Goal: Information Seeking & Learning: Learn about a topic

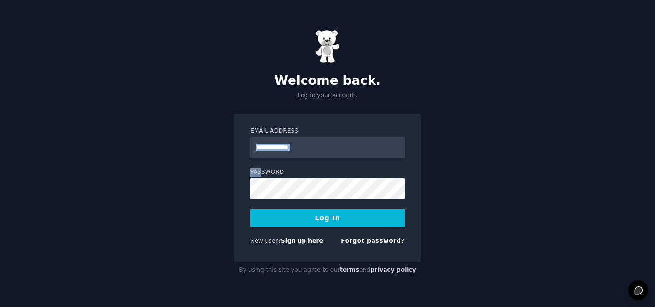
drag, startPoint x: 260, startPoint y: 159, endPoint x: 310, endPoint y: 146, distance: 51.0
click at [292, 149] on form "Email Address Password Log In New user? Sign up here Forgot password?" at bounding box center [327, 188] width 154 height 122
click at [313, 146] on input "Email Address" at bounding box center [327, 147] width 154 height 21
click at [315, 152] on input "Email Address" at bounding box center [327, 147] width 154 height 21
click at [321, 149] on input "Email Address" at bounding box center [327, 147] width 154 height 21
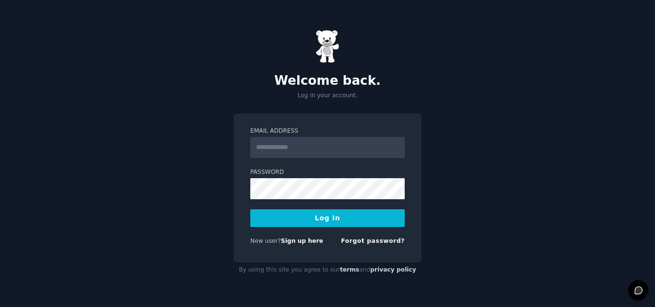
click at [346, 212] on button "Log In" at bounding box center [327, 219] width 154 height 18
type input "**********"
click at [347, 221] on button "Log In" at bounding box center [327, 219] width 154 height 18
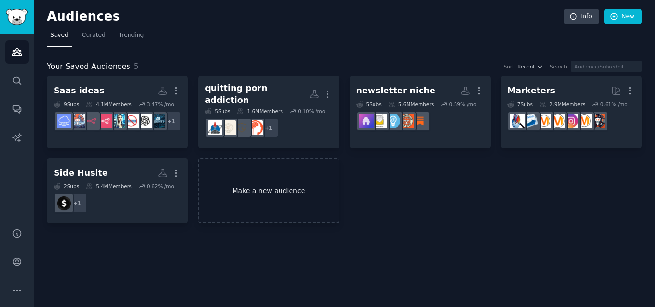
click at [299, 196] on link "Make a new audience" at bounding box center [268, 191] width 141 height 66
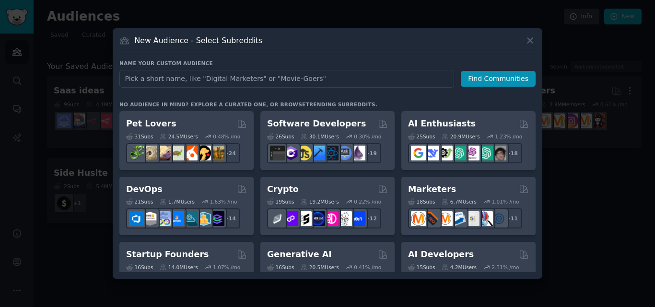
click at [603, 107] on div at bounding box center [327, 153] width 655 height 307
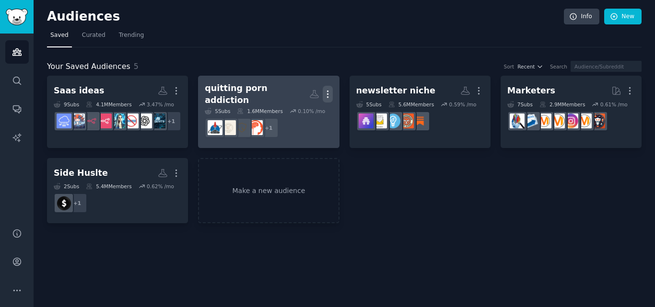
click at [328, 91] on icon "button" at bounding box center [327, 94] width 1 height 7
click at [297, 115] on p "Delete" at bounding box center [302, 114] width 22 height 10
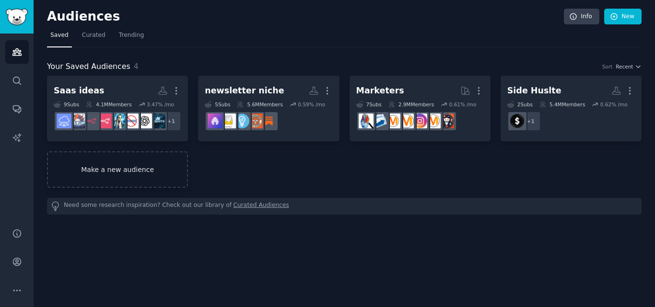
drag, startPoint x: 190, startPoint y: 173, endPoint x: 172, endPoint y: 175, distance: 18.3
click at [184, 175] on div "Saas ideas More 9 Sub s 4.1M Members 3.47 % /mo + 1 newsletter niche More 5 Sub…" at bounding box center [344, 132] width 595 height 112
click at [170, 174] on link "Make a new audience" at bounding box center [117, 170] width 141 height 36
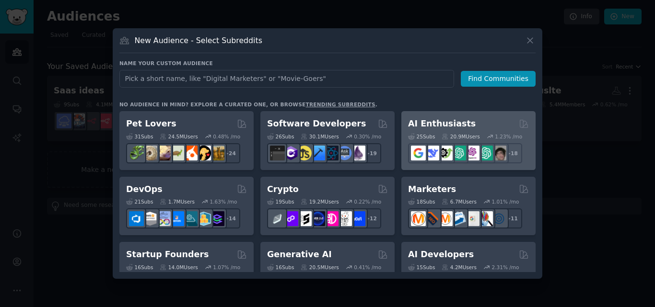
click at [470, 125] on div "AI Enthusiasts" at bounding box center [468, 124] width 121 height 12
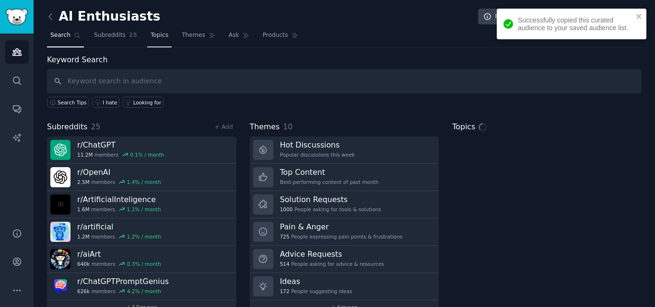
click at [158, 41] on link "Topics" at bounding box center [159, 38] width 24 height 20
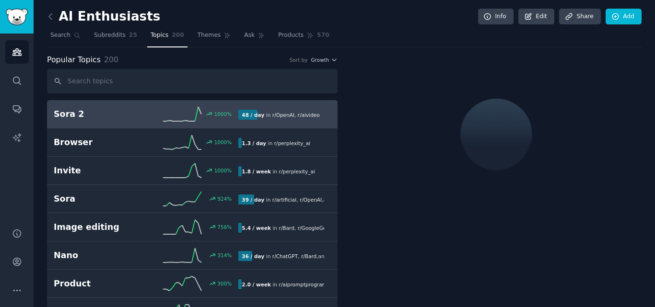
click at [122, 40] on link "Subreddits 25" at bounding box center [116, 38] width 50 height 20
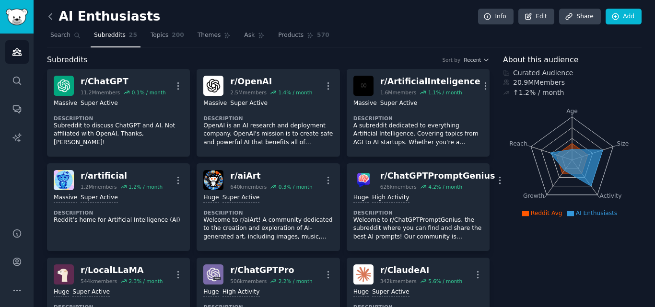
click at [47, 19] on icon at bounding box center [51, 17] width 10 height 10
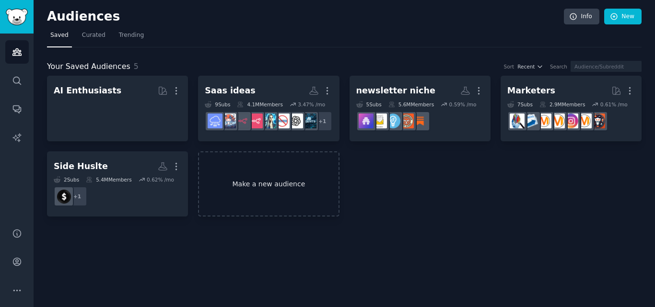
click at [244, 208] on link "Make a new audience" at bounding box center [268, 185] width 141 height 66
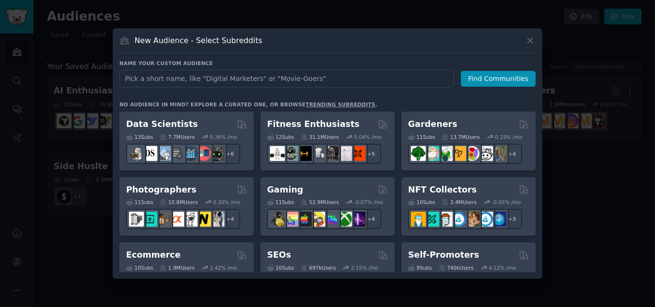
scroll to position [96, 0]
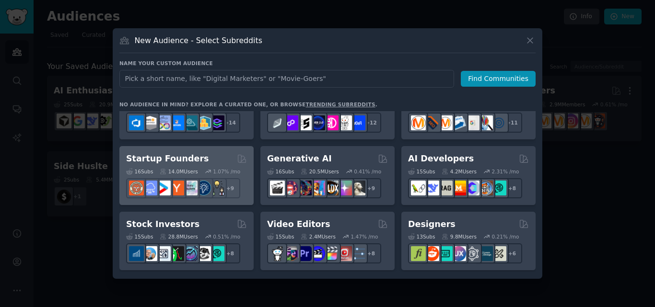
click at [188, 158] on h2 "Startup Founders" at bounding box center [167, 159] width 82 height 12
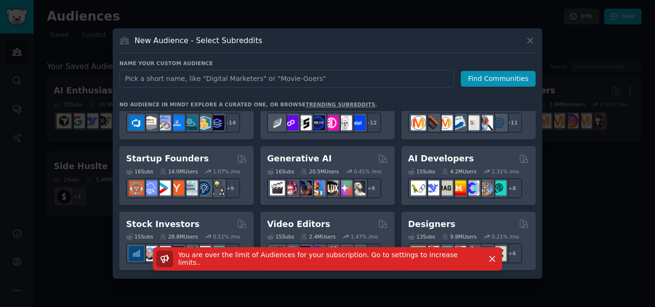
click at [655, 185] on div at bounding box center [327, 153] width 655 height 307
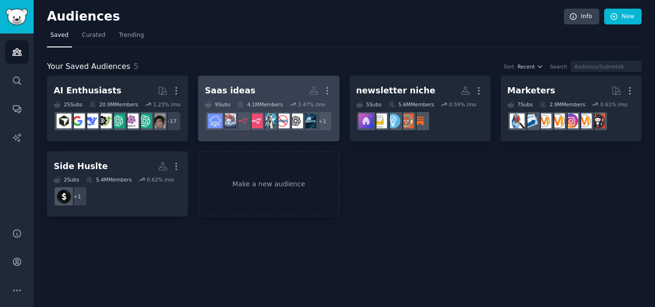
click at [333, 88] on link "Saas ideas More 9 Sub s 4.1M Members 3.47 % /mo r/SideProject + 1" at bounding box center [268, 109] width 141 height 66
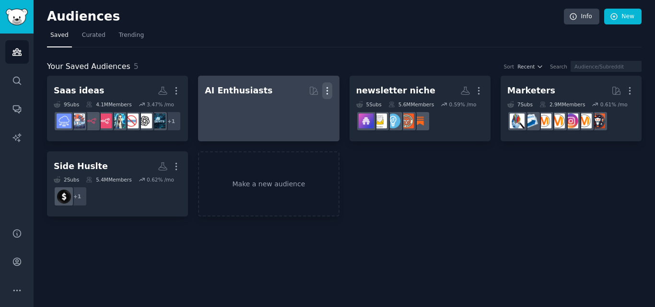
click at [330, 95] on icon "button" at bounding box center [327, 91] width 10 height 10
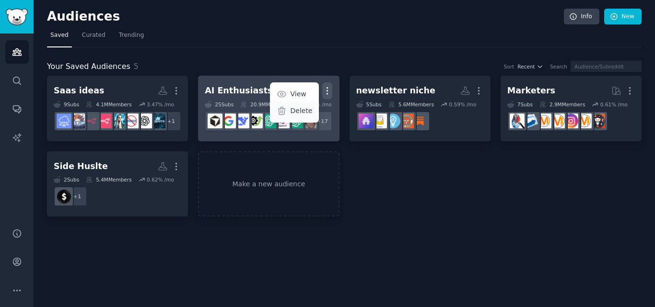
click at [302, 112] on p "Delete" at bounding box center [301, 111] width 22 height 10
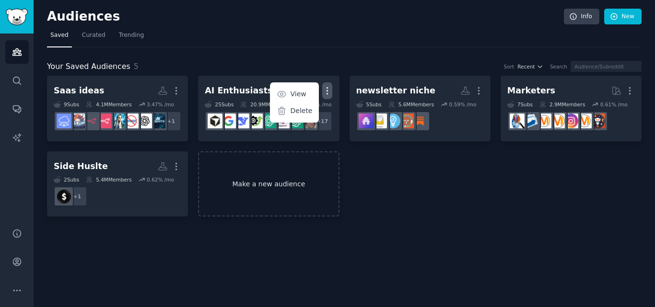
click at [287, 165] on link "Make a new audience" at bounding box center [268, 185] width 141 height 66
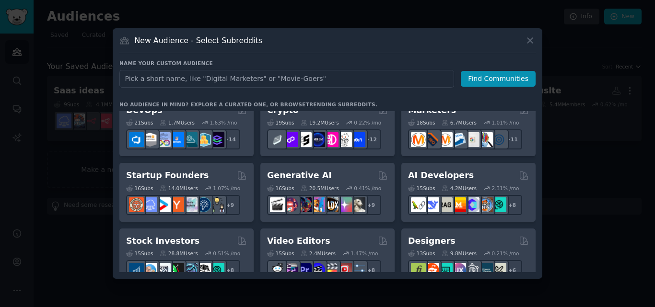
scroll to position [96, 0]
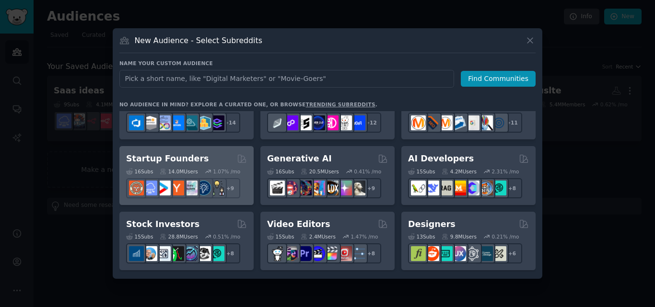
click at [193, 160] on div "Startup Founders" at bounding box center [186, 159] width 121 height 12
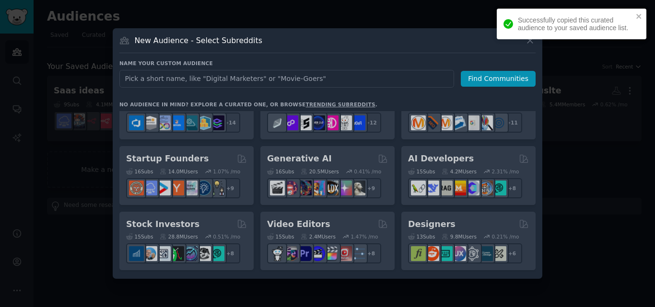
click at [624, 195] on div at bounding box center [327, 153] width 655 height 307
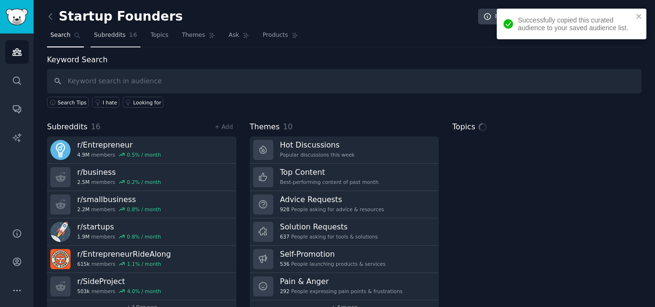
click at [107, 33] on span "Subreddits" at bounding box center [110, 35] width 32 height 9
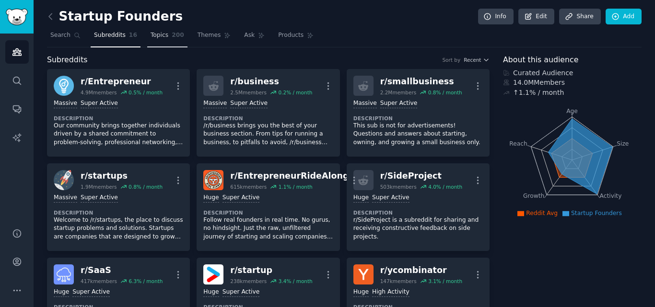
click at [151, 39] on span "Topics" at bounding box center [160, 35] width 18 height 9
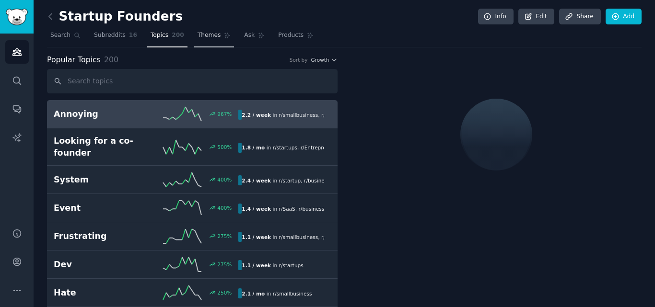
click at [198, 38] on span "Themes" at bounding box center [210, 35] width 24 height 9
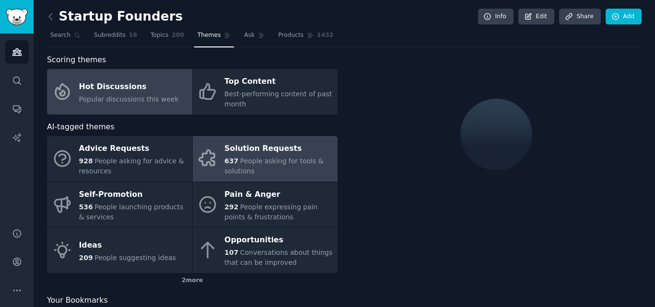
click at [320, 172] on div "637 People asking for tools & solutions" at bounding box center [278, 166] width 108 height 20
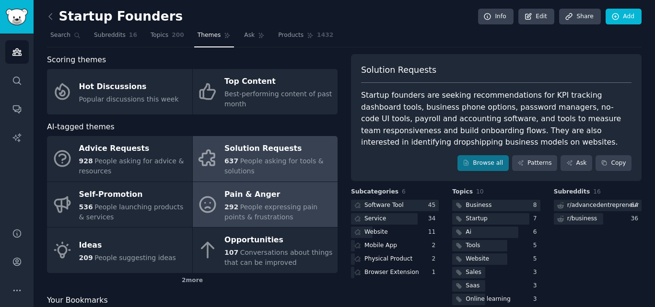
click at [257, 216] on span "People expressing pain points & frustrations" at bounding box center [270, 212] width 93 height 18
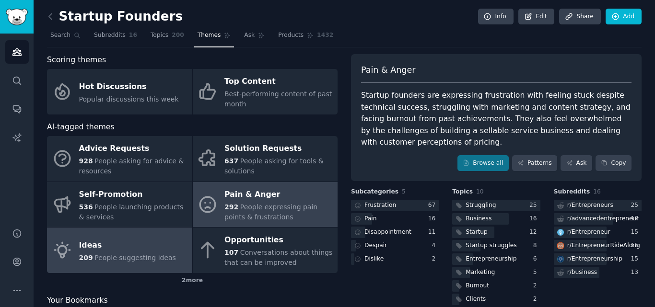
click at [136, 239] on div "Ideas" at bounding box center [127, 245] width 97 height 15
